Goal: Find specific page/section: Find specific page/section

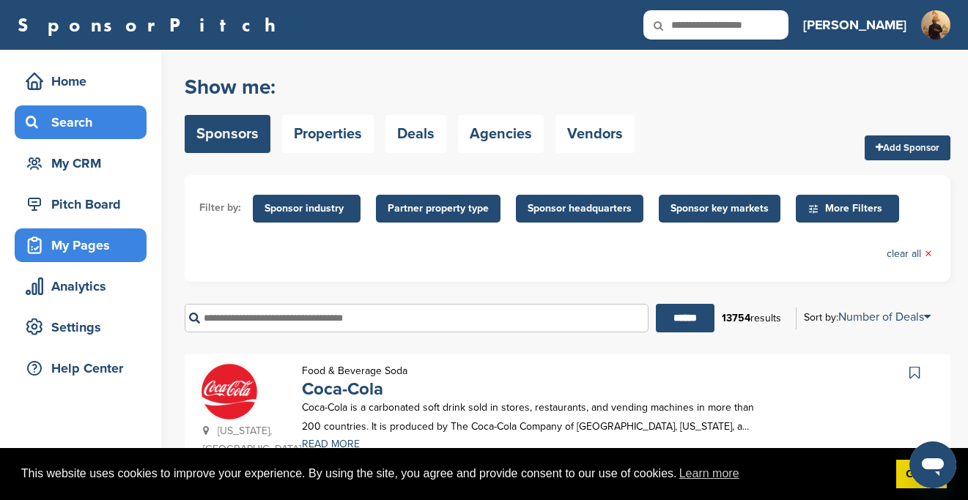
click at [107, 251] on div "My Pages" at bounding box center [84, 245] width 125 height 26
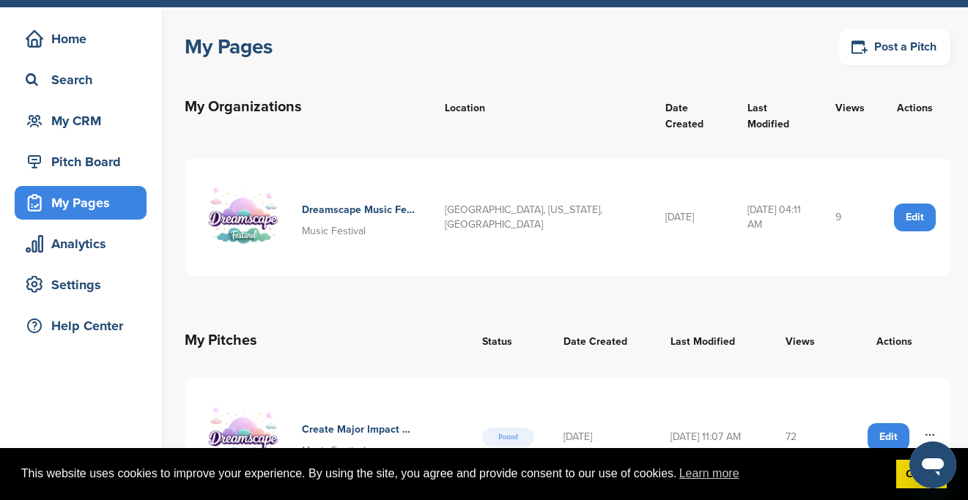
scroll to position [73, 0]
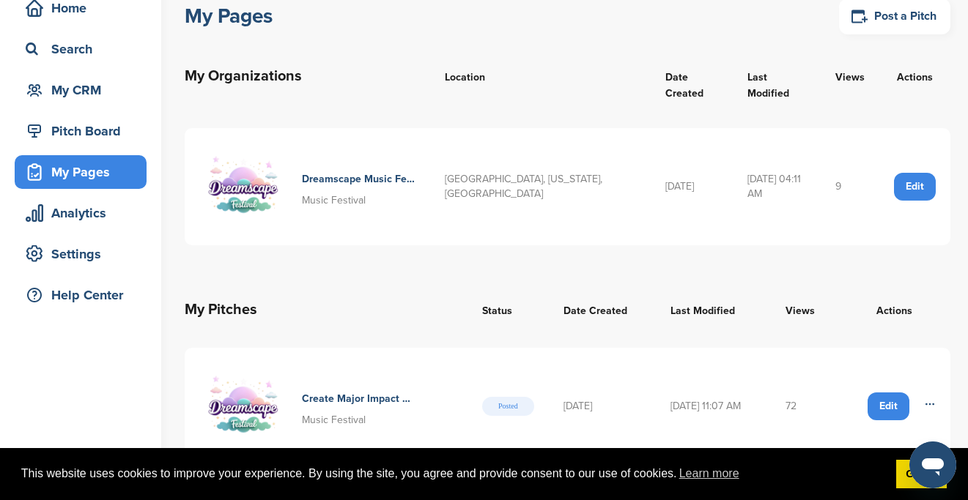
click at [415, 377] on div "Create Major Impact On Millienials And Genz With Dreamscape Music Festival Musi…" at bounding box center [325, 407] width 253 height 88
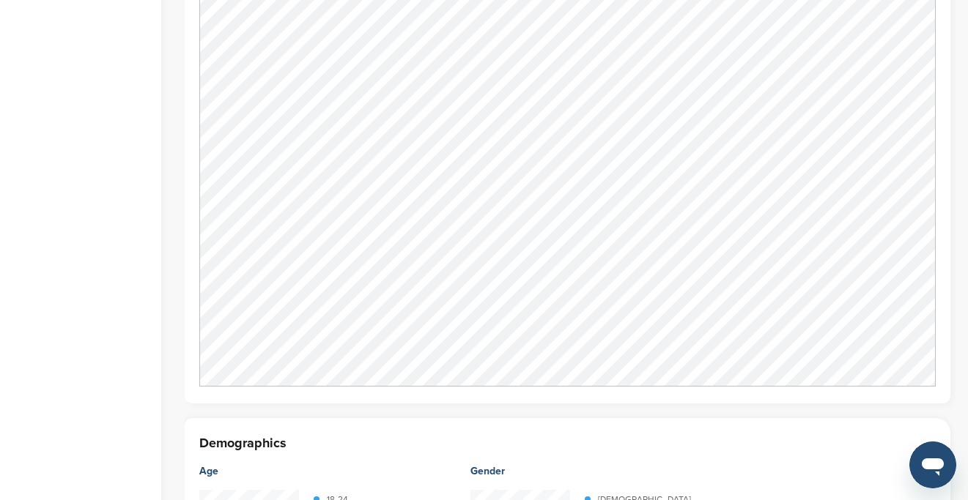
scroll to position [1407, 0]
